Goal: Leave review/rating: Leave review/rating

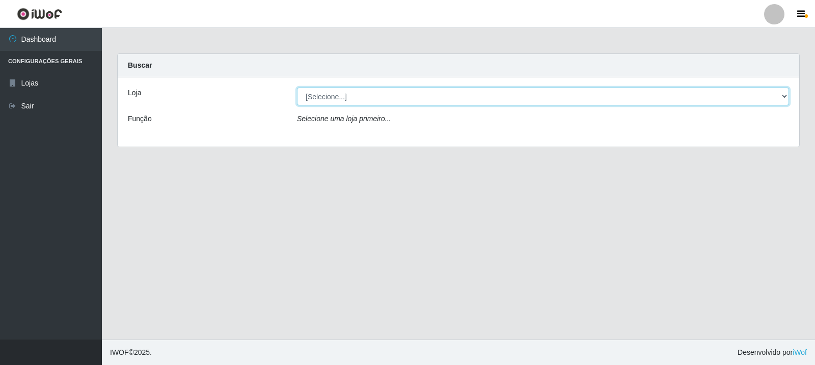
click at [409, 99] on select "[Selecione...] Rede Compras Supermercados - LOJA 3" at bounding box center [543, 97] width 492 height 18
select select "162"
click at [297, 88] on select "[Selecione...] Rede Compras Supermercados - LOJA 3" at bounding box center [543, 97] width 492 height 18
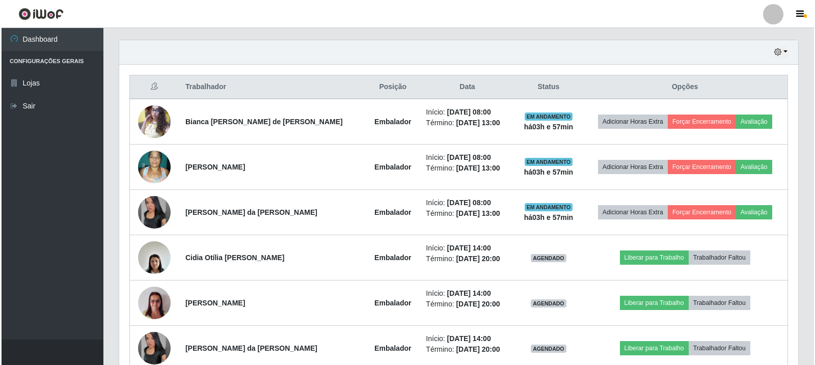
scroll to position [402, 0]
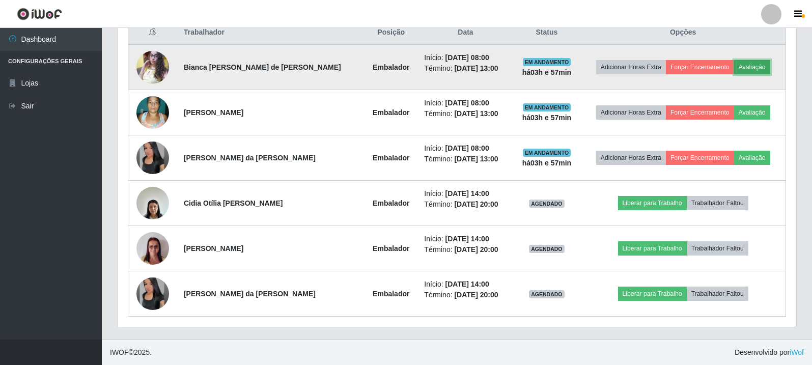
click at [754, 68] on button "Avaliação" at bounding box center [752, 67] width 36 height 14
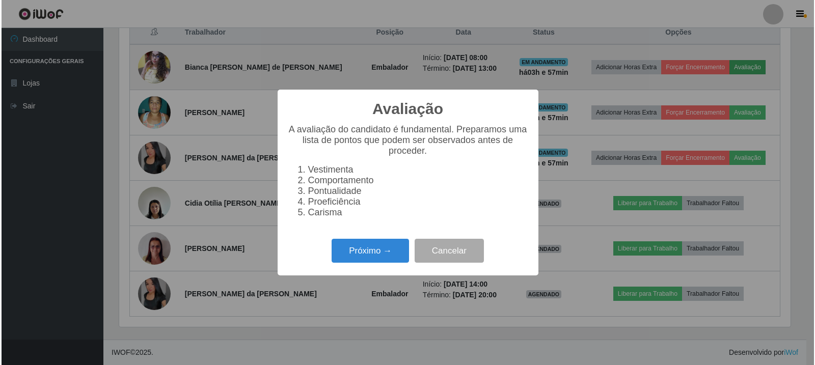
scroll to position [211, 674]
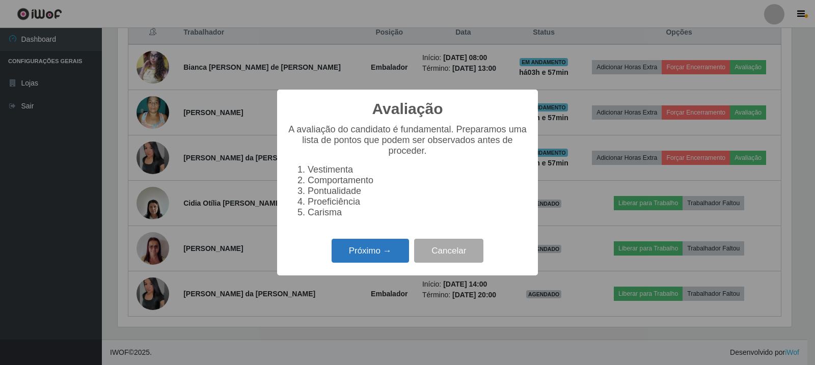
click at [371, 255] on button "Próximo →" at bounding box center [370, 251] width 77 height 24
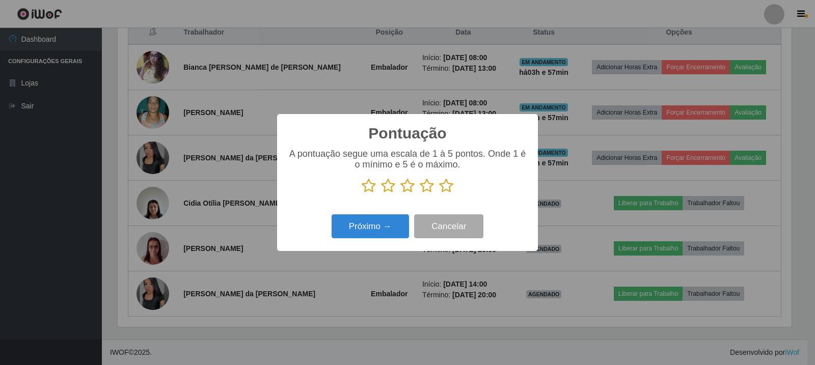
scroll to position [509040, 508578]
click at [447, 191] on icon at bounding box center [446, 185] width 14 height 15
click at [439, 194] on input "radio" at bounding box center [439, 194] width 0 height 0
click at [396, 219] on button "Próximo →" at bounding box center [370, 226] width 77 height 24
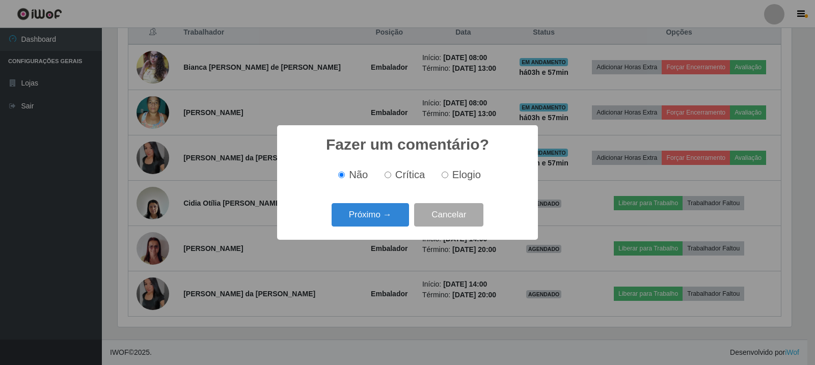
click at [443, 175] on input "Elogio" at bounding box center [445, 175] width 7 height 7
radio input "true"
click at [389, 217] on button "Próximo →" at bounding box center [370, 215] width 77 height 24
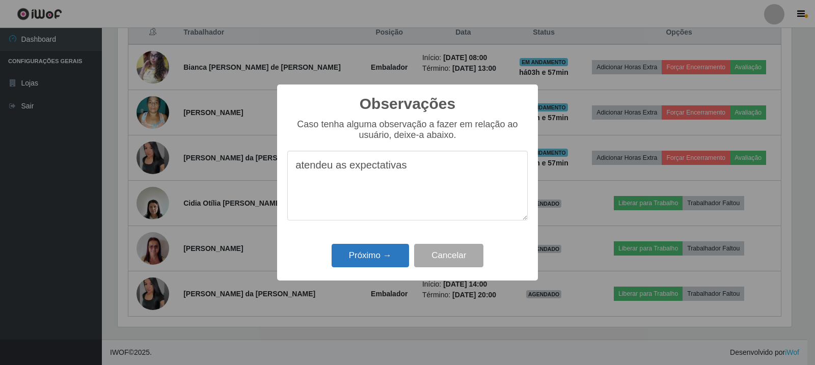
type textarea "atendeu as expectativas"
click at [378, 257] on button "Próximo →" at bounding box center [370, 256] width 77 height 24
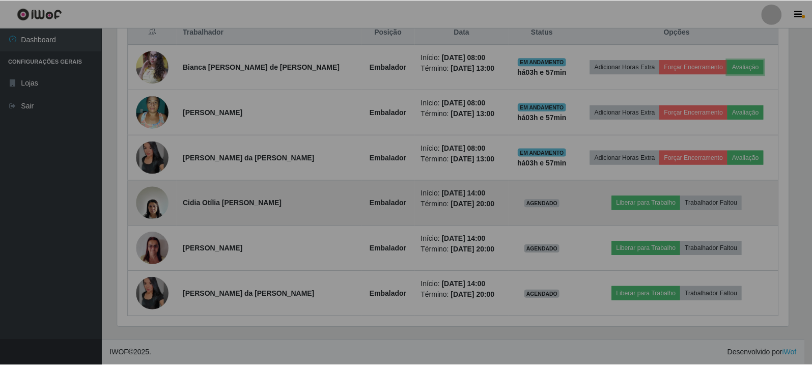
scroll to position [211, 679]
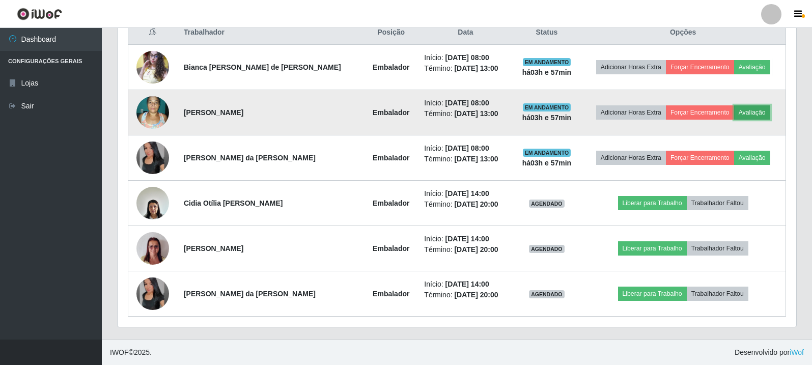
click at [747, 111] on button "Avaliação" at bounding box center [752, 112] width 36 height 14
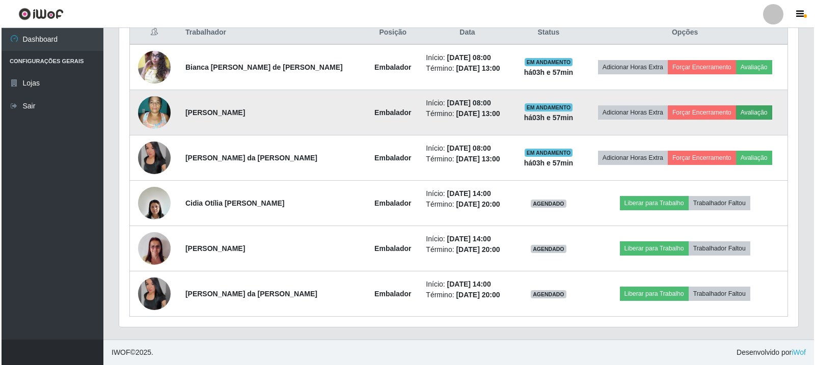
scroll to position [211, 674]
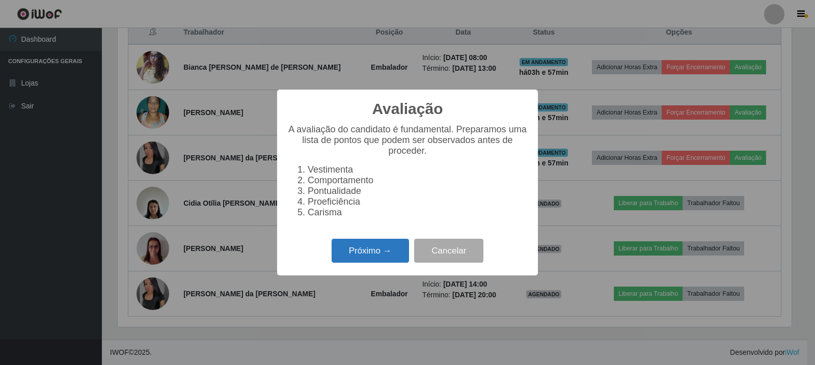
click at [366, 254] on button "Próximo →" at bounding box center [370, 251] width 77 height 24
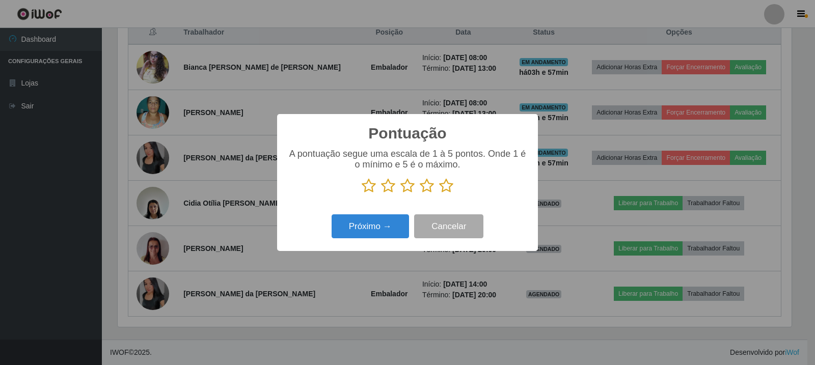
click at [449, 188] on icon at bounding box center [446, 185] width 14 height 15
click at [439, 194] on input "radio" at bounding box center [439, 194] width 0 height 0
click at [381, 224] on button "Próximo →" at bounding box center [370, 226] width 77 height 24
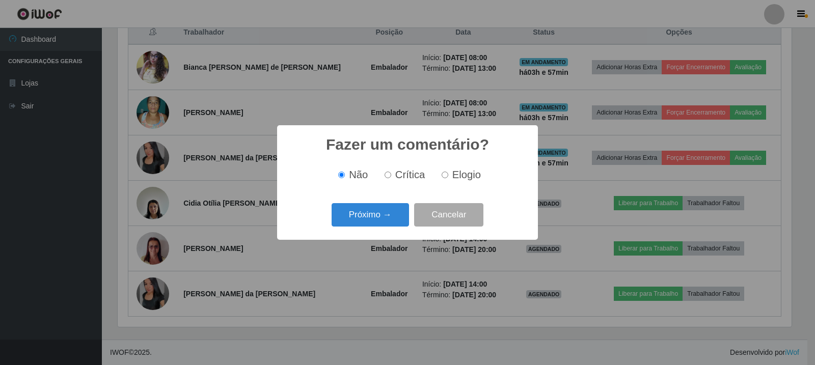
click at [448, 177] on label "Elogio" at bounding box center [458, 175] width 43 height 12
click at [448, 177] on input "Elogio" at bounding box center [445, 175] width 7 height 7
radio input "true"
click at [354, 226] on button "Próximo →" at bounding box center [370, 215] width 77 height 24
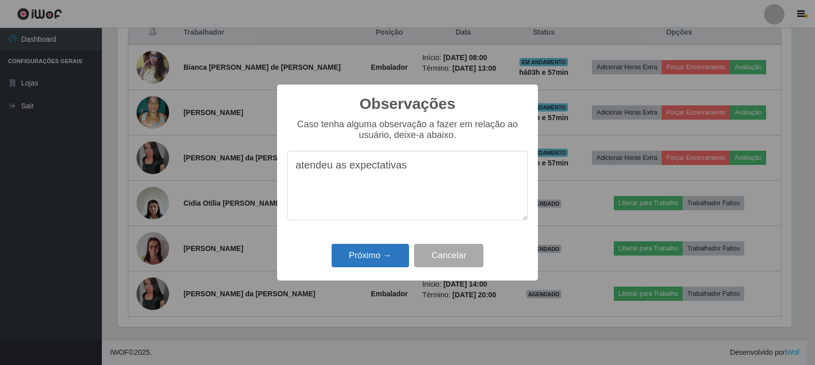
type textarea "atendeu as expectativas"
click at [354, 254] on button "Próximo →" at bounding box center [370, 256] width 77 height 24
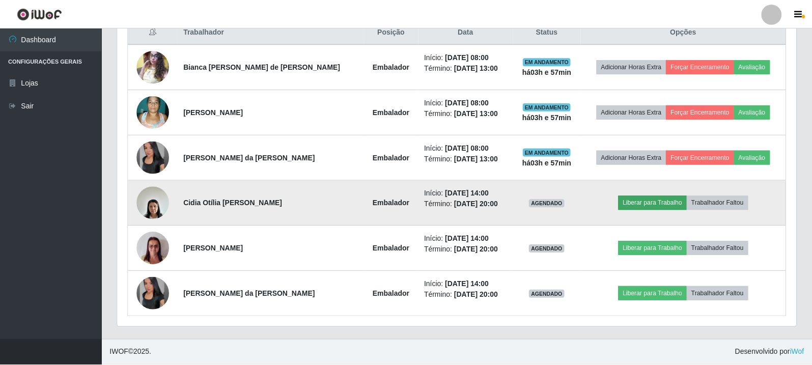
scroll to position [211, 679]
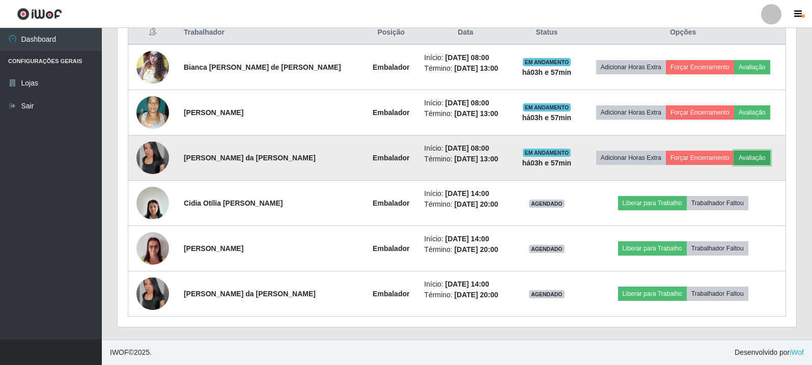
click at [745, 154] on button "Avaliação" at bounding box center [752, 158] width 36 height 14
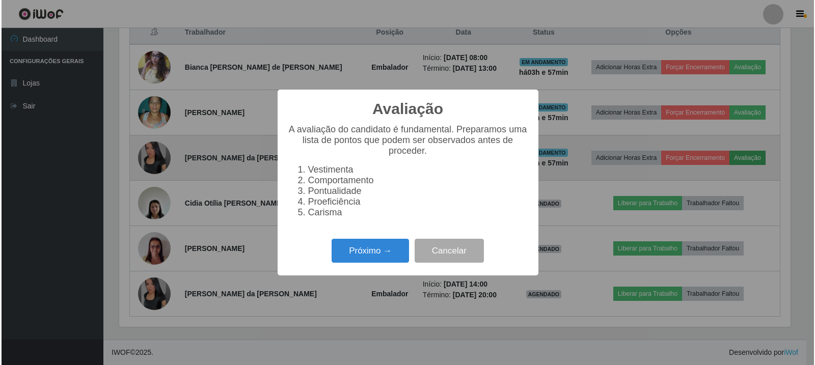
scroll to position [211, 674]
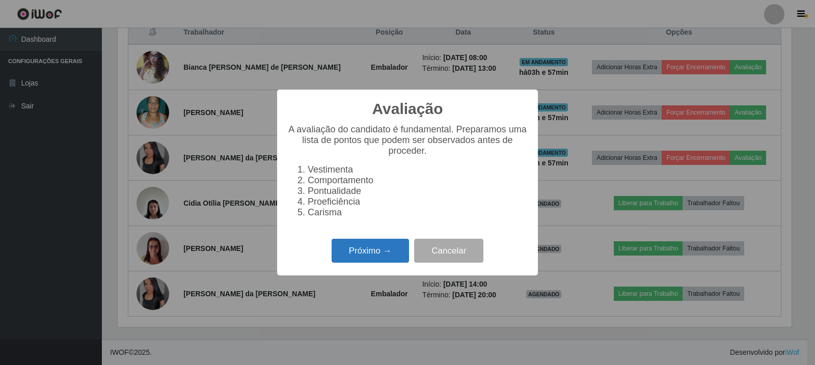
click at [396, 248] on button "Próximo →" at bounding box center [370, 251] width 77 height 24
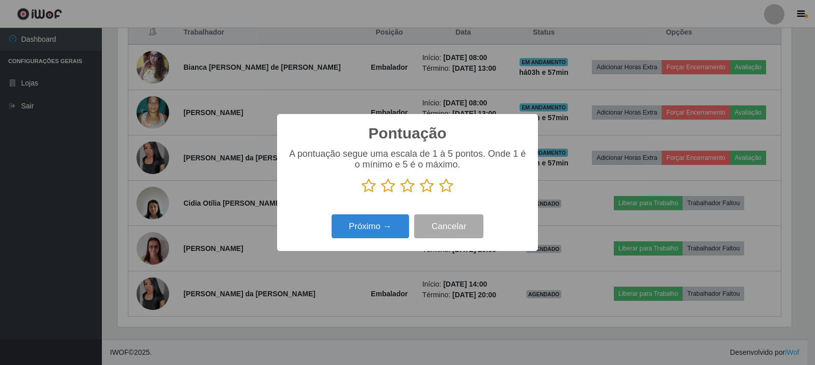
scroll to position [509040, 508578]
click at [446, 190] on icon at bounding box center [446, 185] width 14 height 15
click at [439, 194] on input "radio" at bounding box center [439, 194] width 0 height 0
click at [370, 225] on button "Próximo →" at bounding box center [370, 226] width 77 height 24
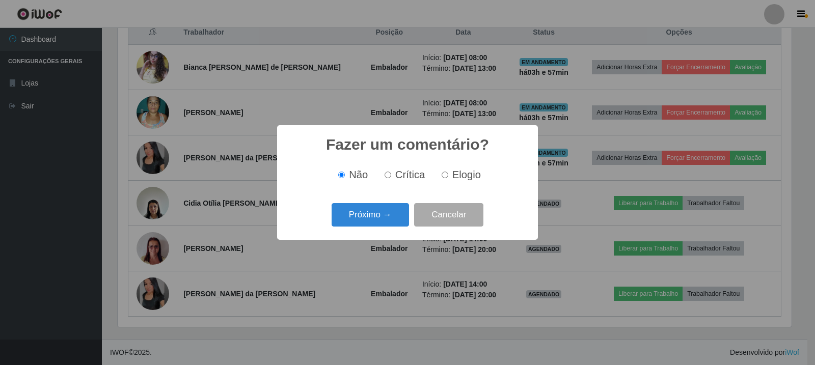
click at [450, 176] on label "Elogio" at bounding box center [458, 175] width 43 height 12
click at [448, 176] on input "Elogio" at bounding box center [445, 175] width 7 height 7
radio input "true"
click at [398, 209] on button "Próximo →" at bounding box center [370, 215] width 77 height 24
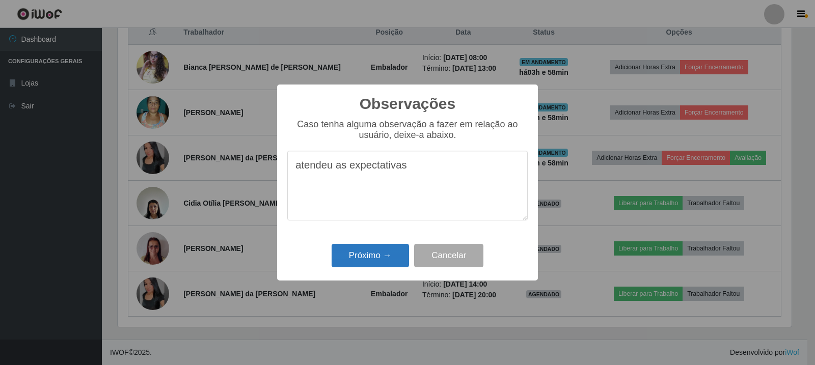
type textarea "atendeu as expectativas"
click at [371, 246] on button "Próximo →" at bounding box center [370, 256] width 77 height 24
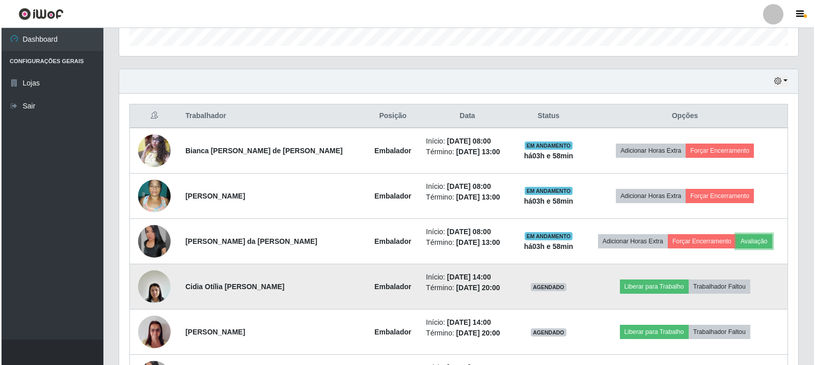
scroll to position [300, 0]
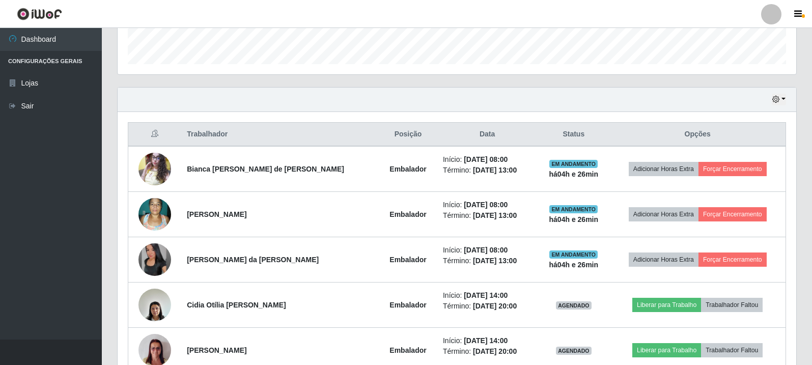
click at [794, 96] on div "Hoje 1 dia 3 dias 1 Semana Não encerrados" at bounding box center [457, 100] width 679 height 24
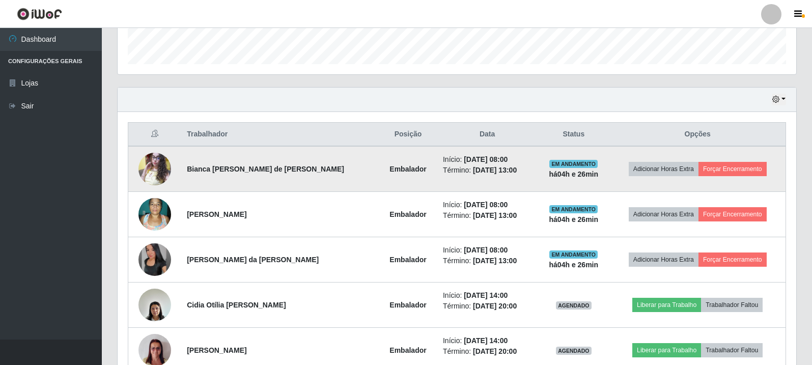
click at [158, 160] on img at bounding box center [155, 168] width 33 height 43
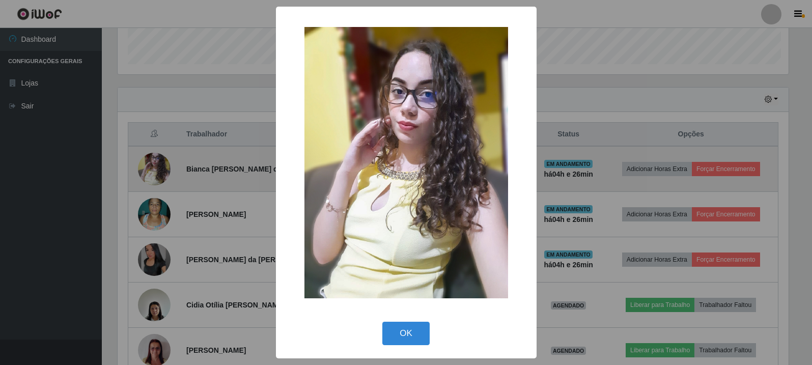
scroll to position [211, 674]
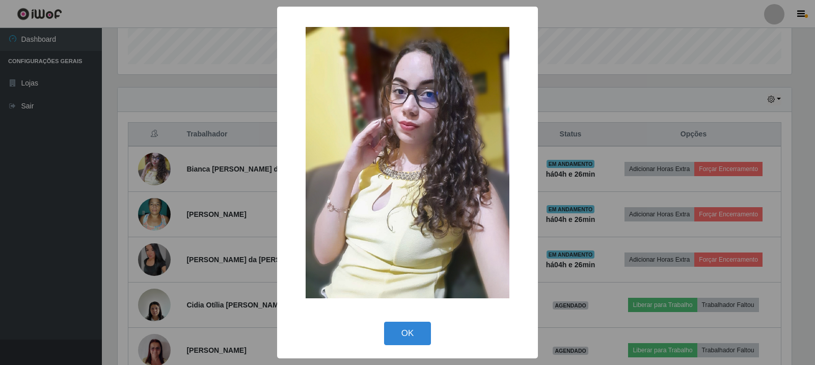
drag, startPoint x: 403, startPoint y: 334, endPoint x: 529, endPoint y: 203, distance: 181.9
click at [403, 333] on button "OK" at bounding box center [407, 334] width 47 height 24
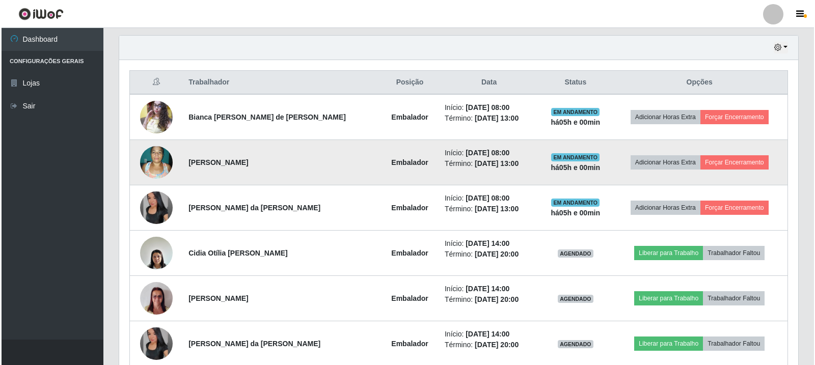
scroll to position [402, 0]
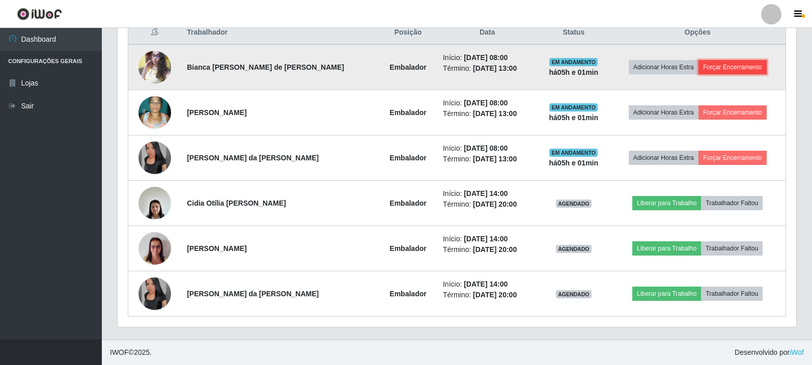
click at [741, 71] on button "Forçar Encerramento" at bounding box center [733, 67] width 68 height 14
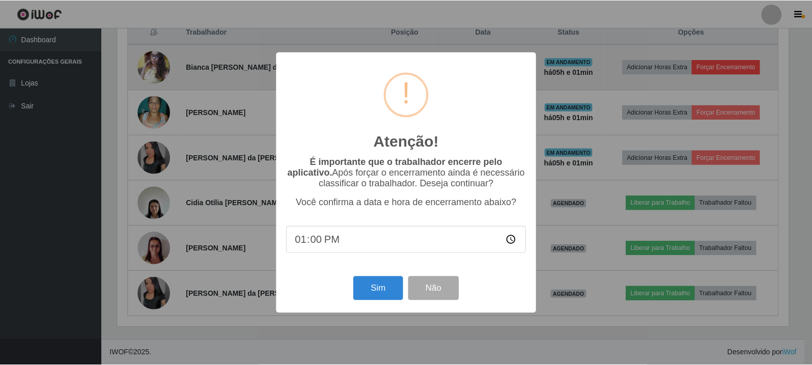
scroll to position [211, 674]
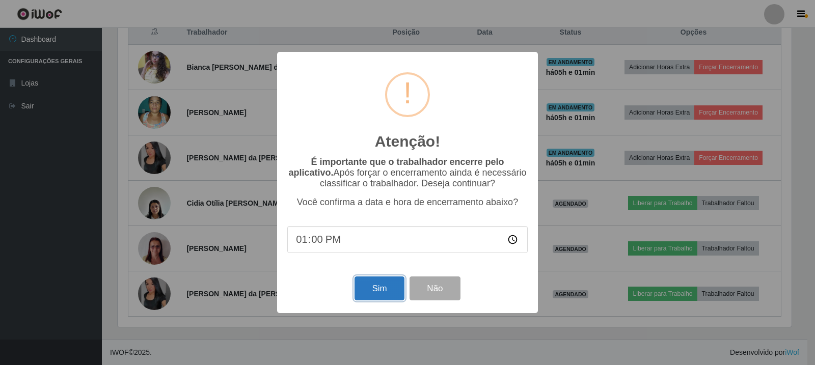
click at [392, 294] on button "Sim" at bounding box center [378, 289] width 49 height 24
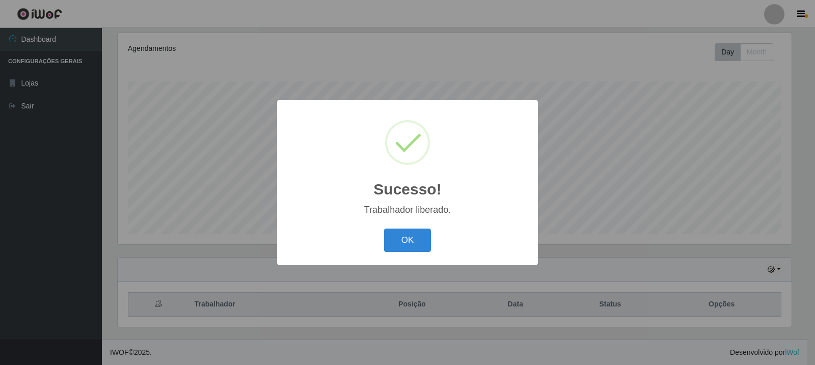
click at [719, 108] on div "Sucesso! × Trabalhador liberado. OK Cancel" at bounding box center [407, 182] width 815 height 365
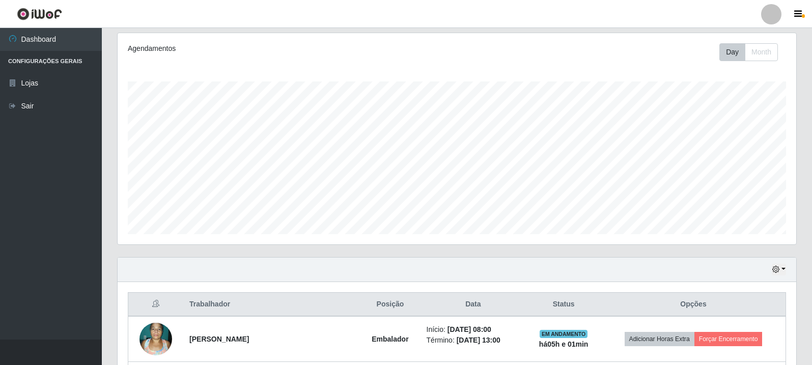
scroll to position [356, 0]
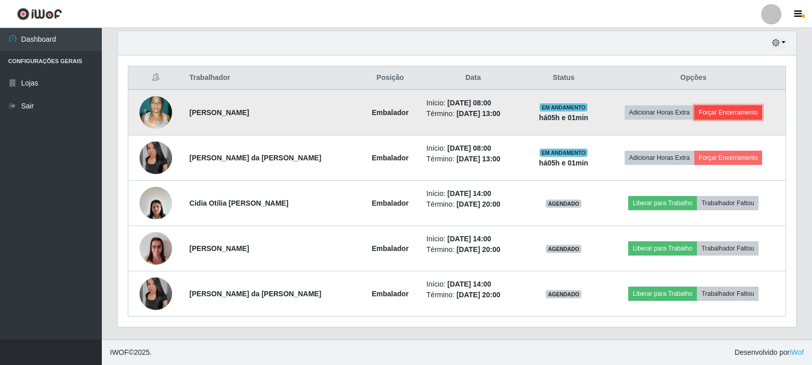
click at [729, 115] on button "Forçar Encerramento" at bounding box center [729, 112] width 68 height 14
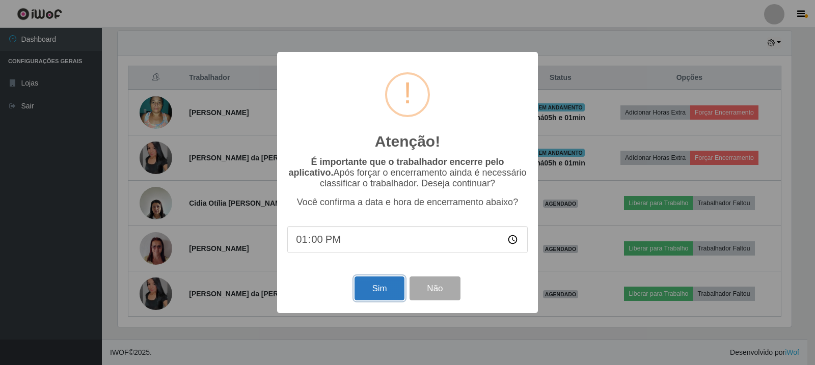
click at [386, 288] on button "Sim" at bounding box center [378, 289] width 49 height 24
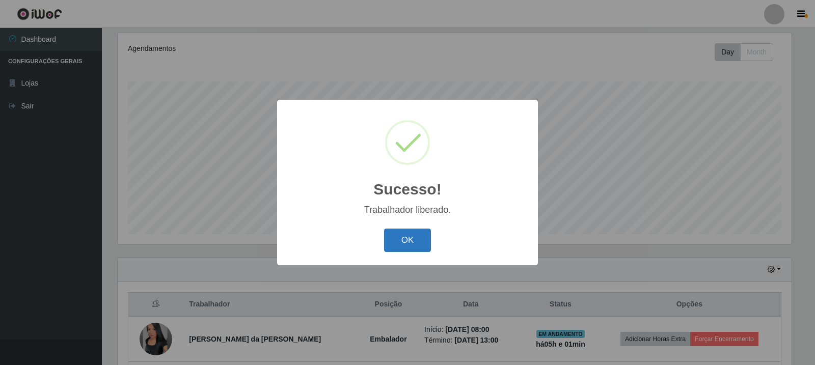
click at [405, 239] on button "OK" at bounding box center [407, 241] width 47 height 24
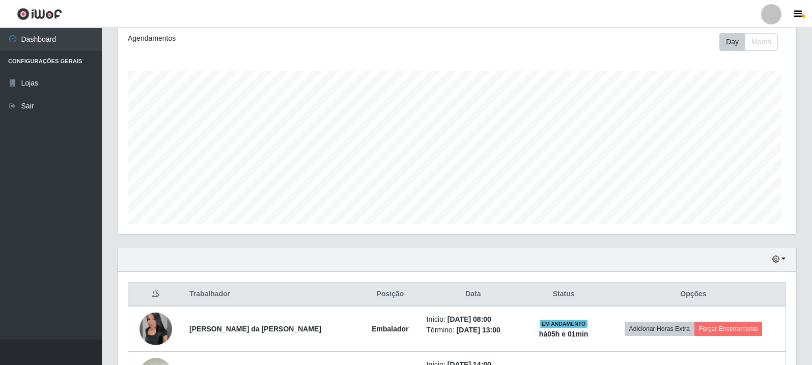
scroll to position [211, 679]
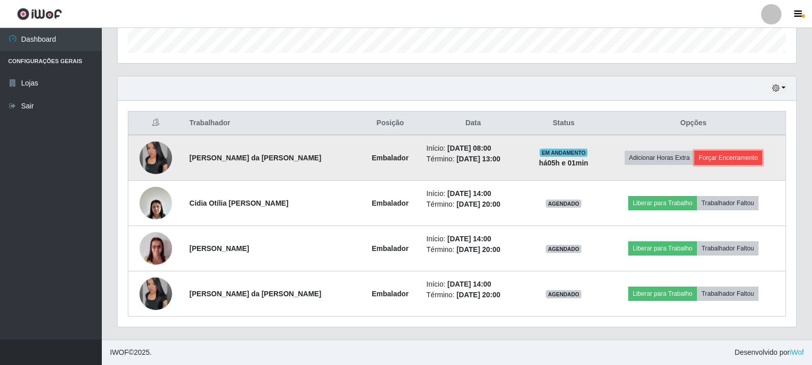
click at [738, 158] on button "Forçar Encerramento" at bounding box center [729, 158] width 68 height 14
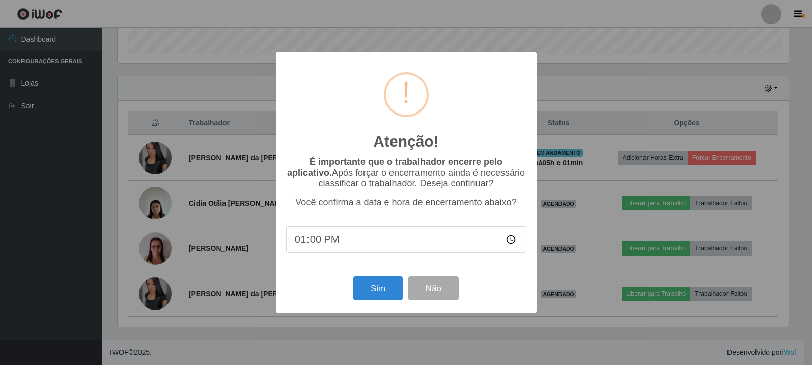
scroll to position [211, 674]
click at [377, 292] on button "Sim" at bounding box center [378, 289] width 49 height 24
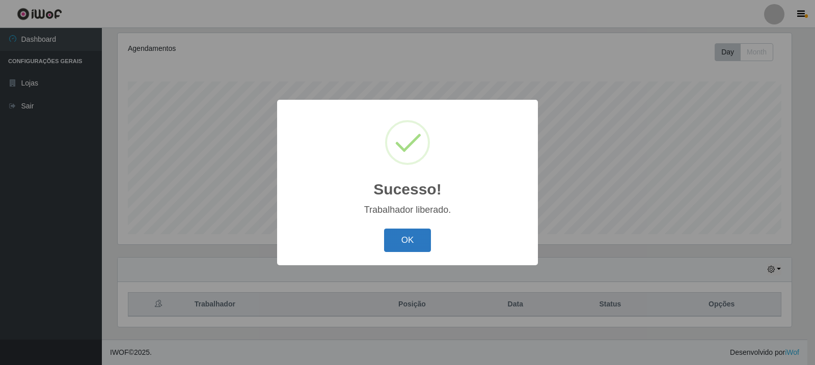
click at [414, 237] on button "OK" at bounding box center [407, 241] width 47 height 24
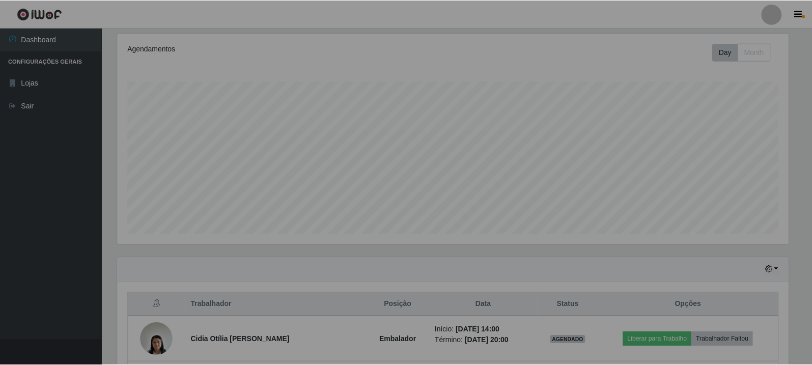
scroll to position [0, 0]
